Goal: Information Seeking & Learning: Learn about a topic

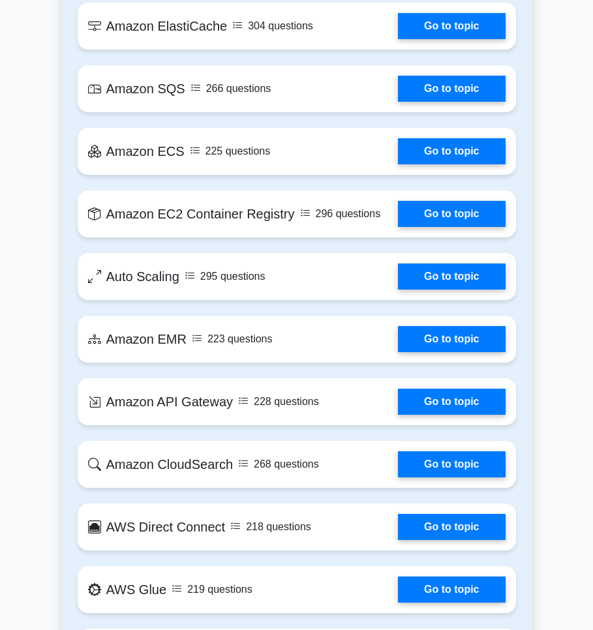
scroll to position [2428, 0]
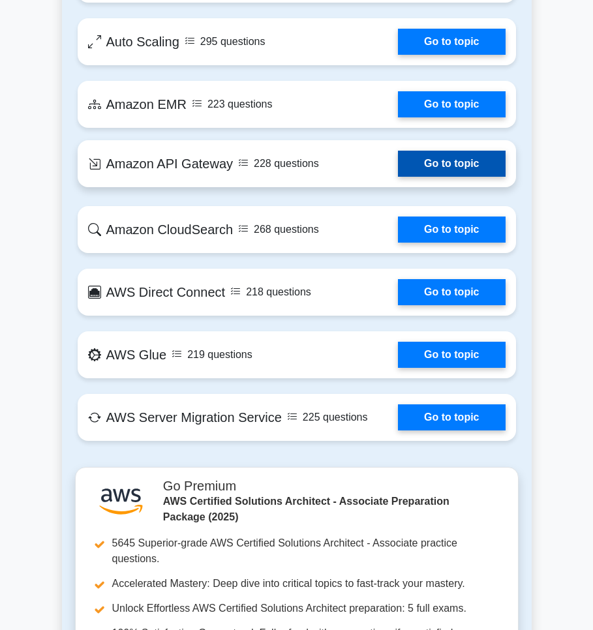
click at [446, 166] on link "Go to topic" at bounding box center [451, 164] width 107 height 26
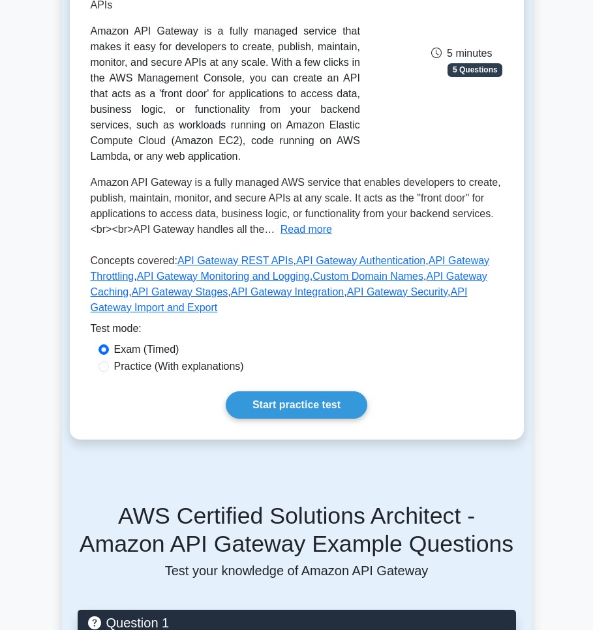
scroll to position [235, 0]
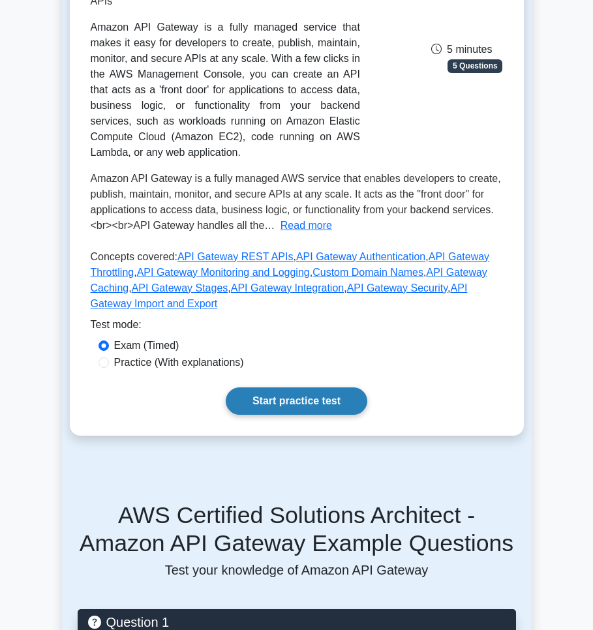
click at [272, 398] on link "Start practice test" at bounding box center [297, 401] width 142 height 27
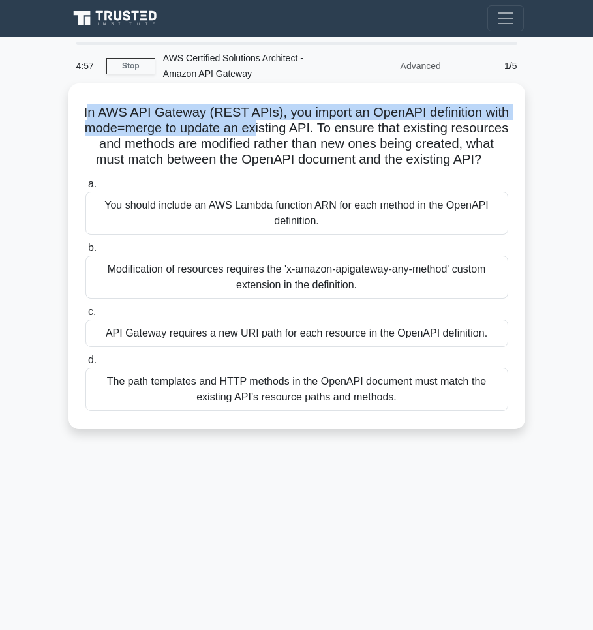
drag, startPoint x: 99, startPoint y: 111, endPoint x: 256, endPoint y: 130, distance: 158.4
click at [256, 130] on h5 "In AWS API Gateway (REST APIs), you import an OpenAPI definition with mode=merg…" at bounding box center [296, 136] width 425 height 64
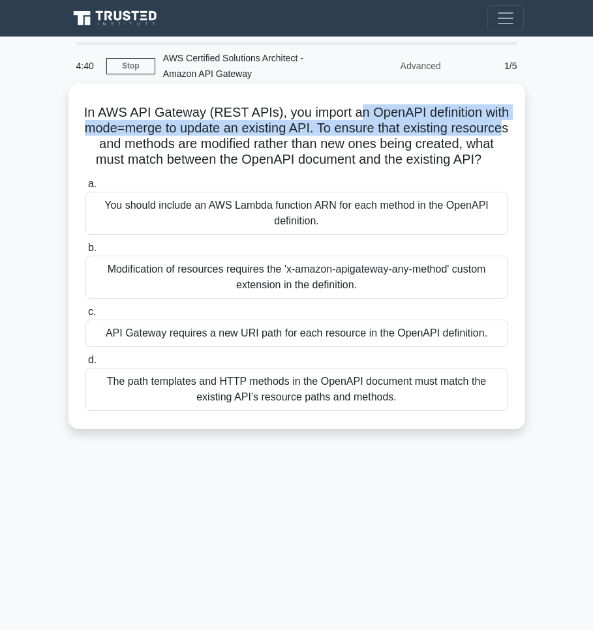
drag, startPoint x: 362, startPoint y: 112, endPoint x: 500, endPoint y: 122, distance: 138.7
click at [500, 122] on h5 "In AWS API Gateway (REST APIs), you import an OpenAPI definition with mode=merg…" at bounding box center [296, 136] width 425 height 64
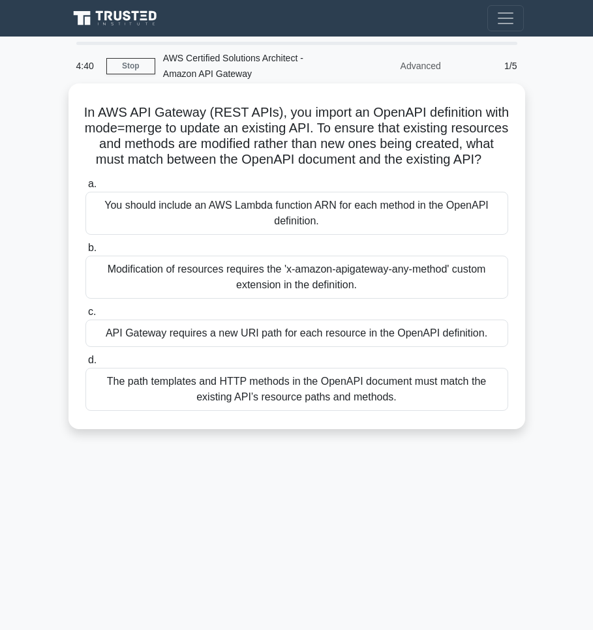
click at [205, 140] on h5 "In AWS API Gateway (REST APIs), you import an OpenAPI definition with mode=merg…" at bounding box center [296, 136] width 425 height 64
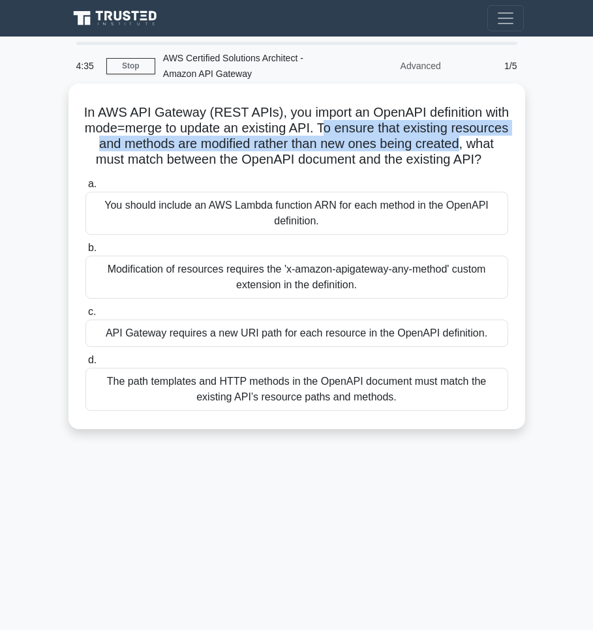
drag, startPoint x: 326, startPoint y: 131, endPoint x: 460, endPoint y: 140, distance: 134.0
click at [460, 140] on h5 "In AWS API Gateway (REST APIs), you import an OpenAPI definition with mode=merg…" at bounding box center [296, 136] width 425 height 64
click at [459, 140] on h5 "In AWS API Gateway (REST APIs), you import an OpenAPI definition with mode=merg…" at bounding box center [296, 136] width 425 height 64
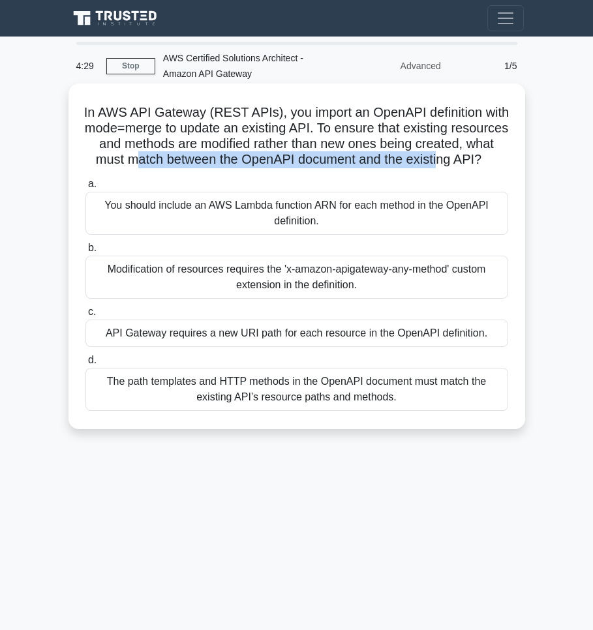
drag, startPoint x: 141, startPoint y: 155, endPoint x: 433, endPoint y: 155, distance: 292.4
click at [433, 155] on h5 "In AWS API Gateway (REST APIs), you import an OpenAPI definition with mode=merg…" at bounding box center [296, 136] width 425 height 64
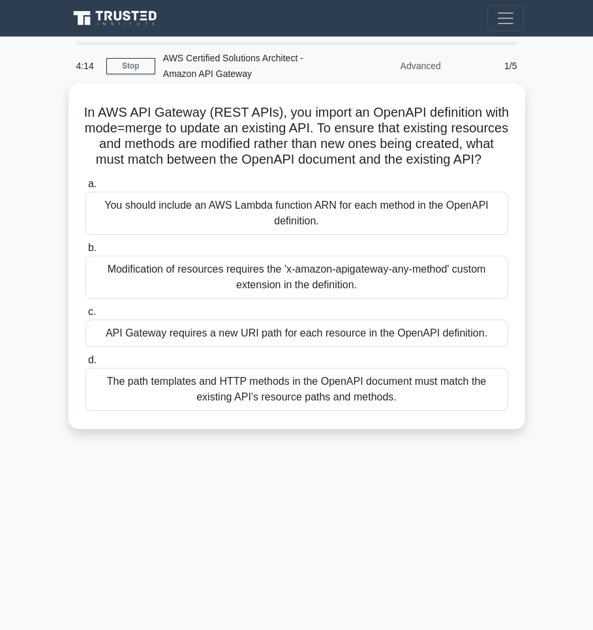
click at [422, 393] on div "The path templates and HTTP methods in the OpenAPI document must match the exis…" at bounding box center [296, 389] width 423 height 43
click at [85, 365] on input "d. The path templates and HTTP methods in the OpenAPI document must match the e…" at bounding box center [85, 360] width 0 height 8
